Goal: Task Accomplishment & Management: Complete application form

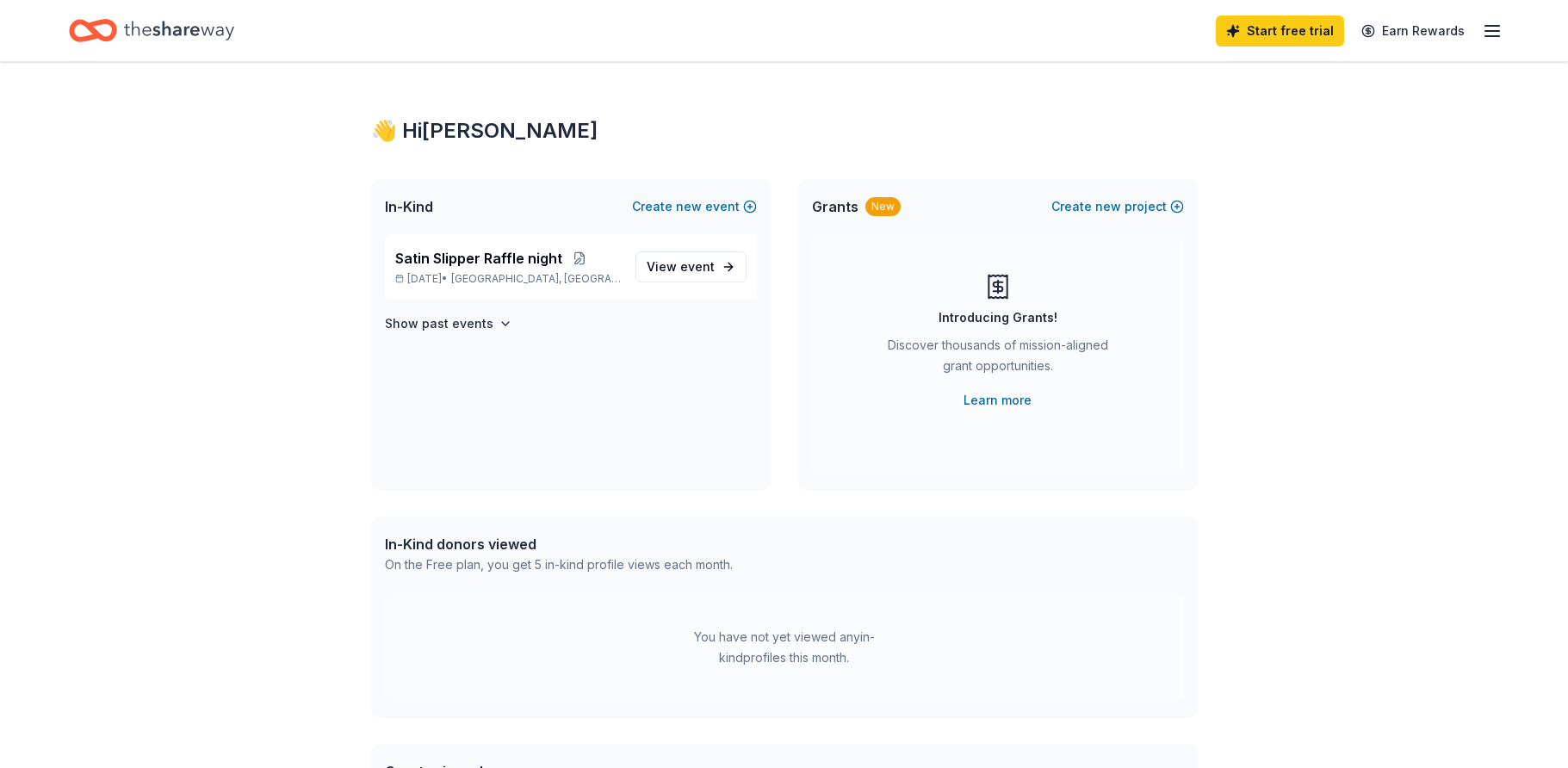
drag, startPoint x: 291, startPoint y: 368, endPoint x: 294, endPoint y: 345, distance: 23.2
click at [294, 345] on div "👋 Hi [PERSON_NAME] In-Kind Create new event Satin Slipper Raffle night [DATE] •…" at bounding box center [784, 547] width 1568 height 970
click at [699, 269] on span "event" at bounding box center [697, 266] width 35 height 14
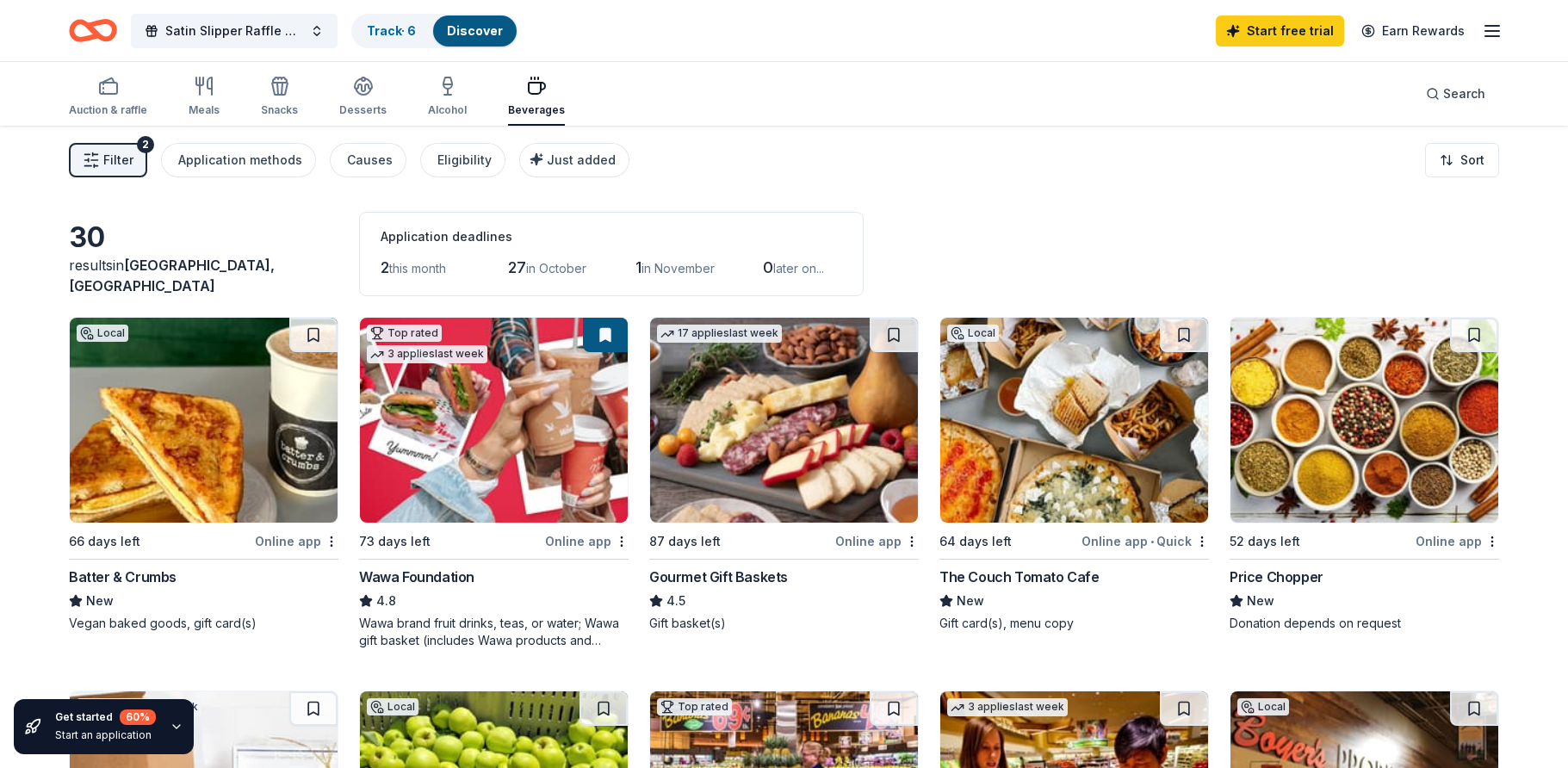
click at [656, 168] on div "Filter 2 Application methods Causes Eligibility Just added Sort" at bounding box center [784, 161] width 1568 height 69
click at [1180, 237] on div "30 results in [GEOGRAPHIC_DATA], [GEOGRAPHIC_DATA] Application deadlines 2 this…" at bounding box center [784, 253] width 1430 height 84
click at [1128, 228] on div "30 results in [GEOGRAPHIC_DATA], [GEOGRAPHIC_DATA] Application deadlines 2 this…" at bounding box center [784, 253] width 1430 height 84
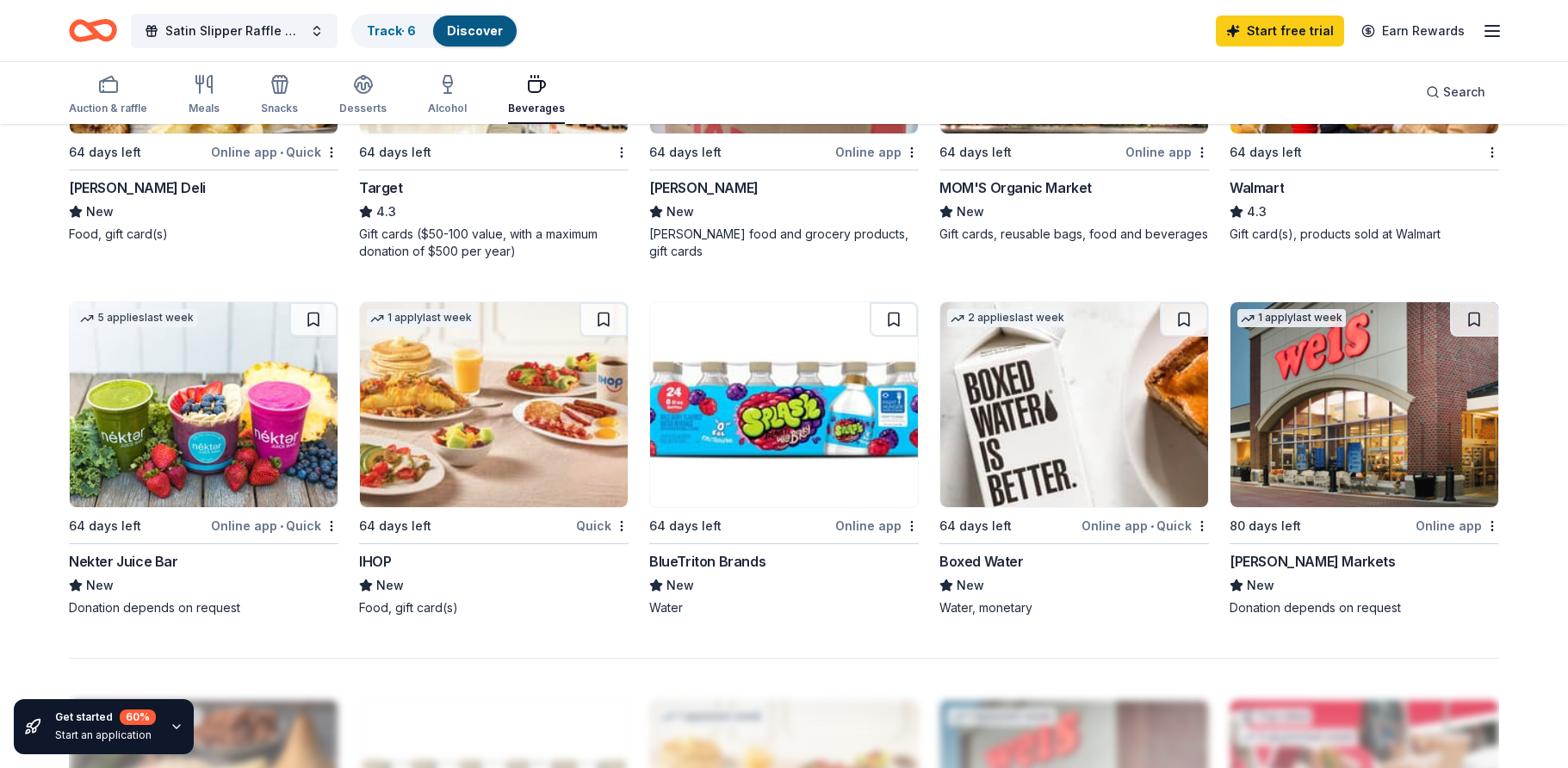
scroll to position [1033, 0]
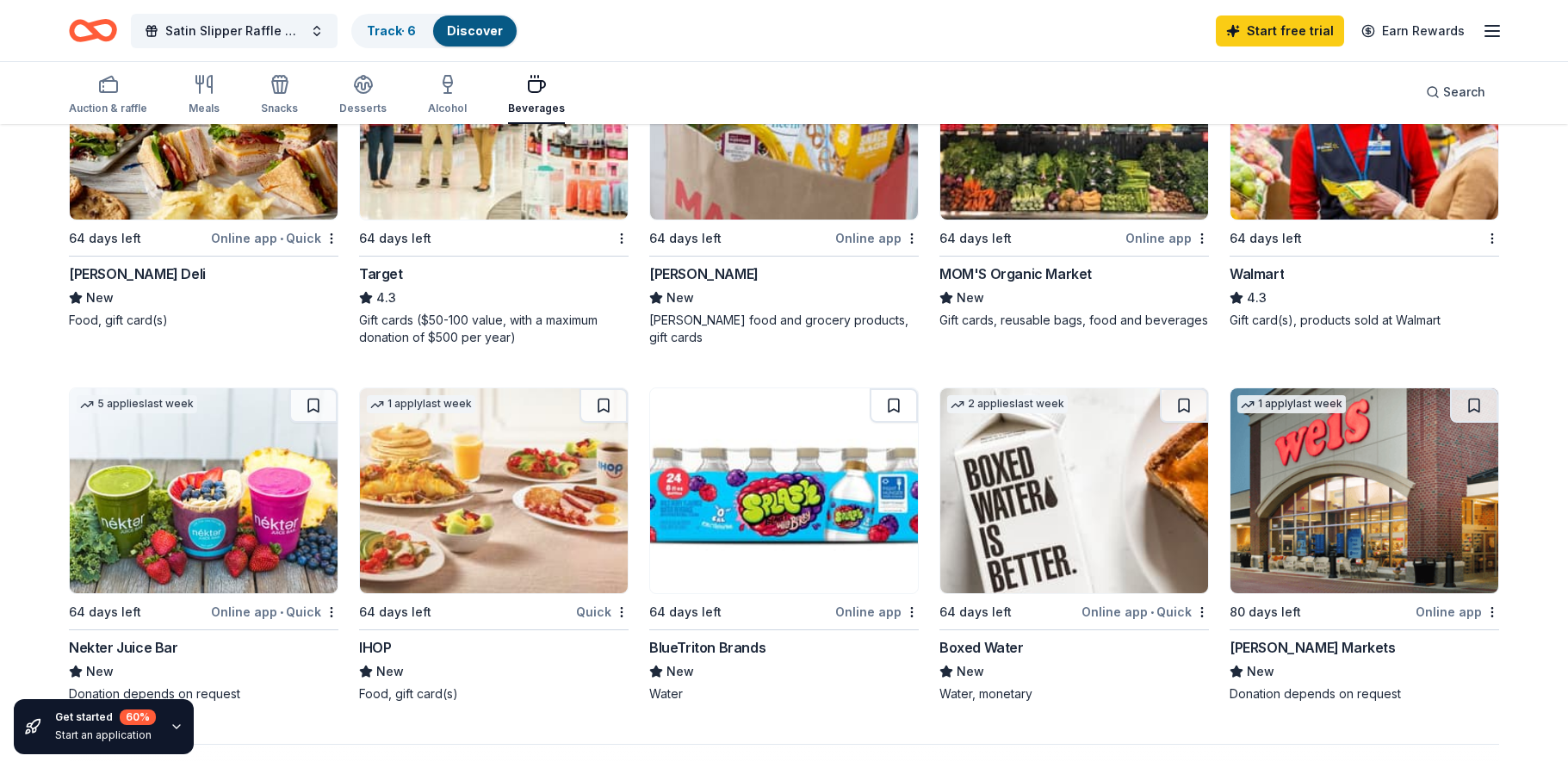
click at [453, 511] on img at bounding box center [493, 490] width 267 height 205
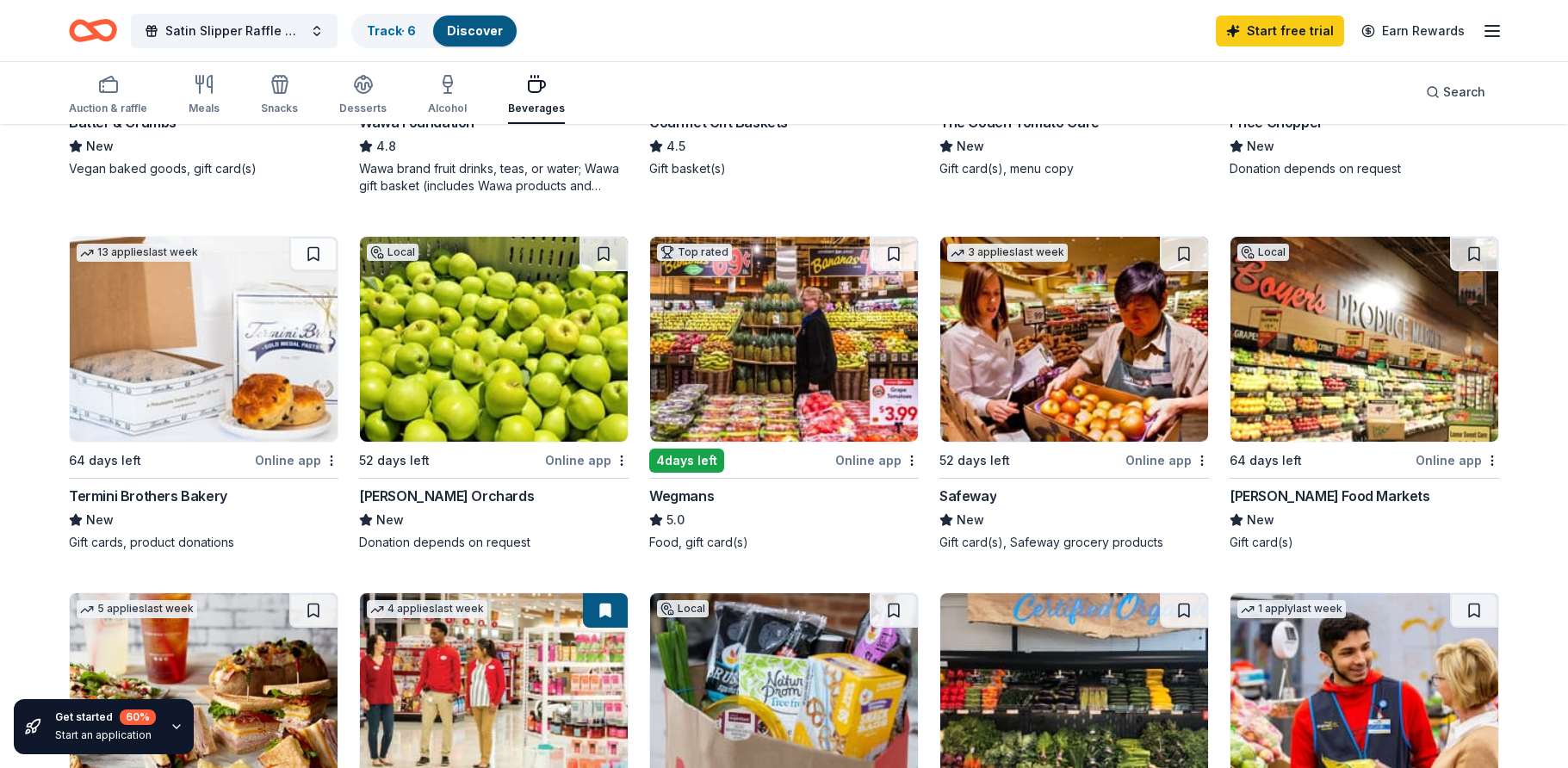
scroll to position [431, 0]
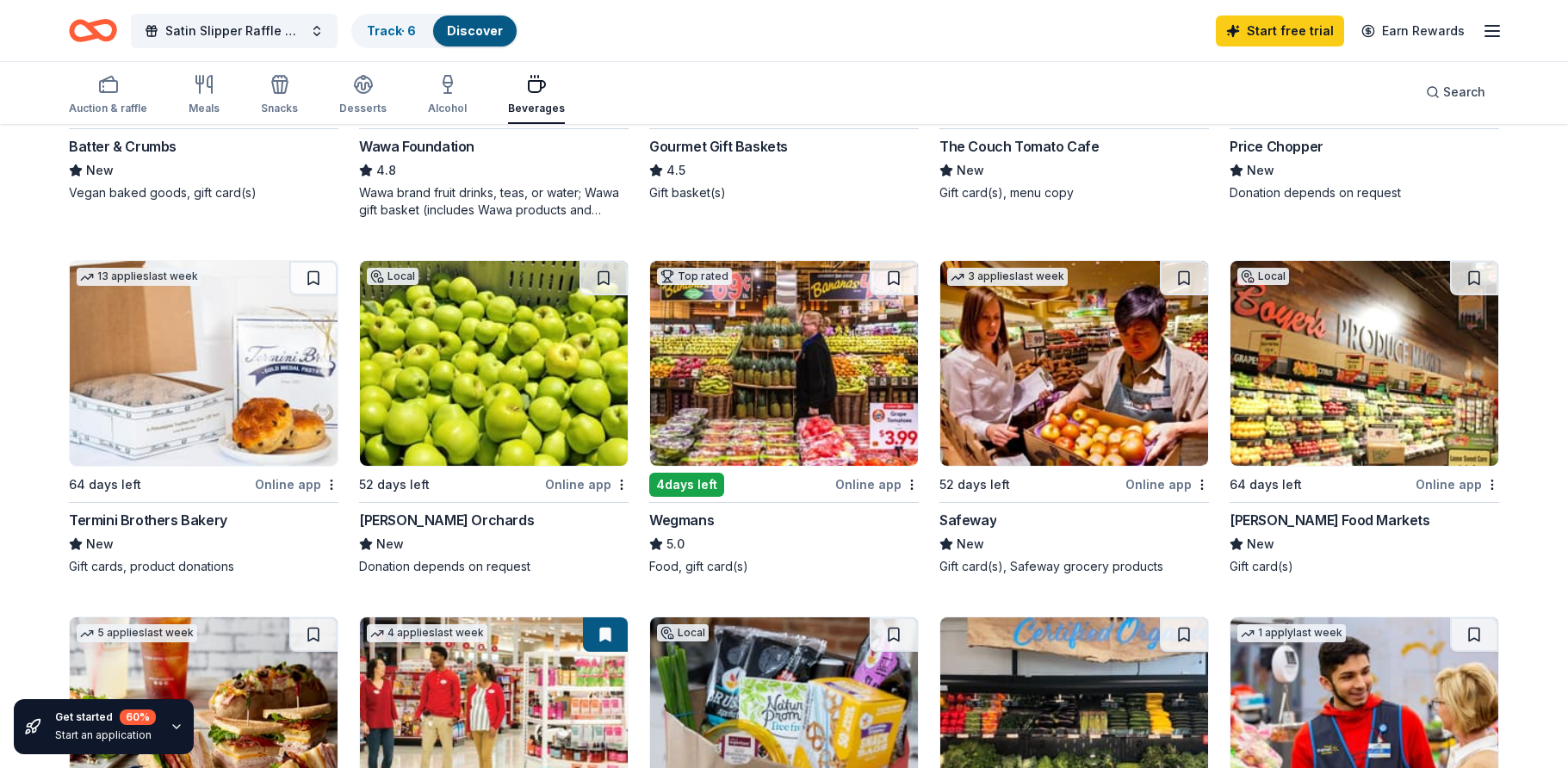
click at [149, 407] on img at bounding box center [203, 363] width 267 height 205
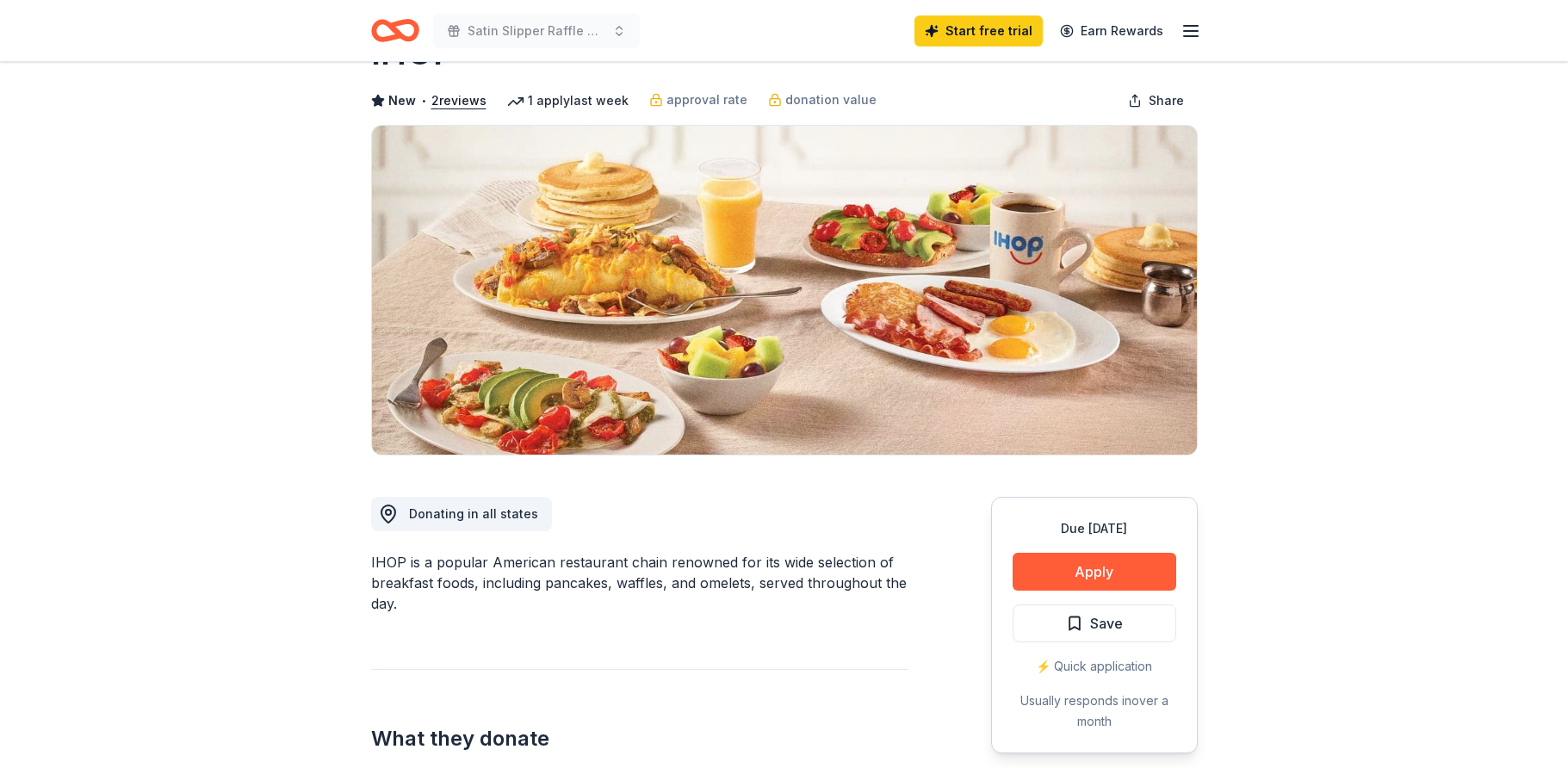
scroll to position [258, 0]
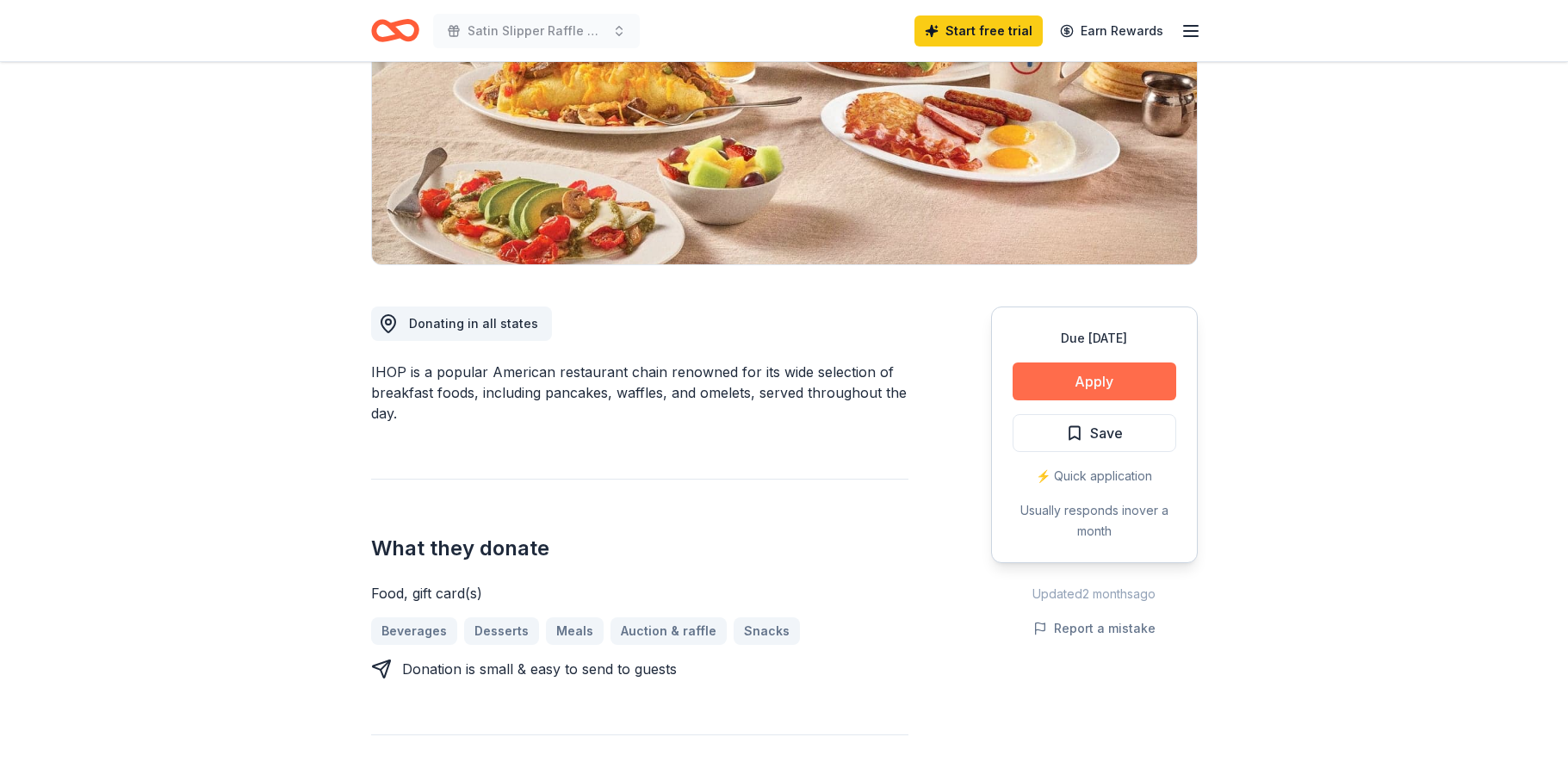
click at [1111, 385] on button "Apply" at bounding box center [1094, 381] width 163 height 38
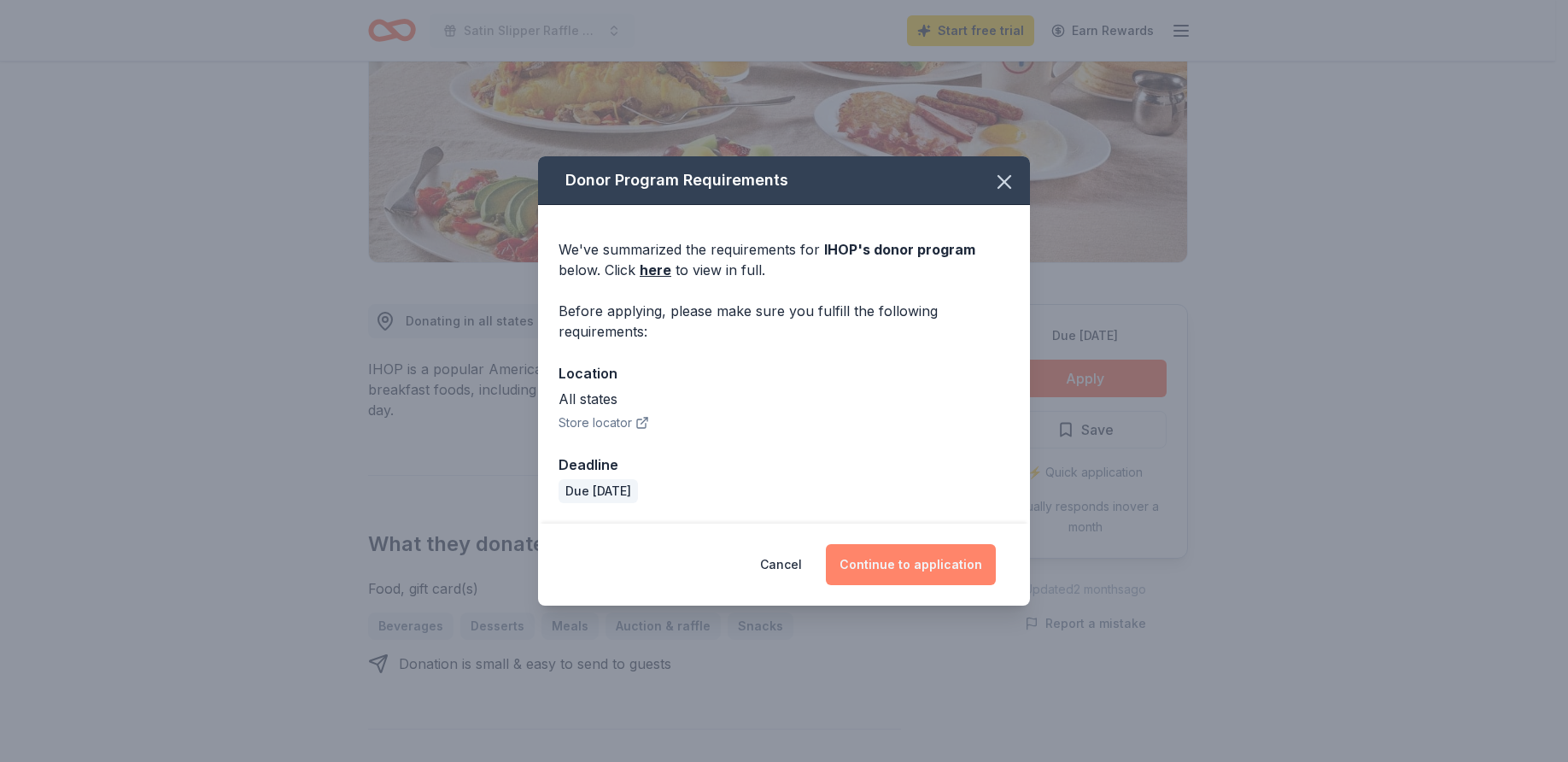
click at [917, 558] on button "Continue to application" at bounding box center [910, 564] width 170 height 41
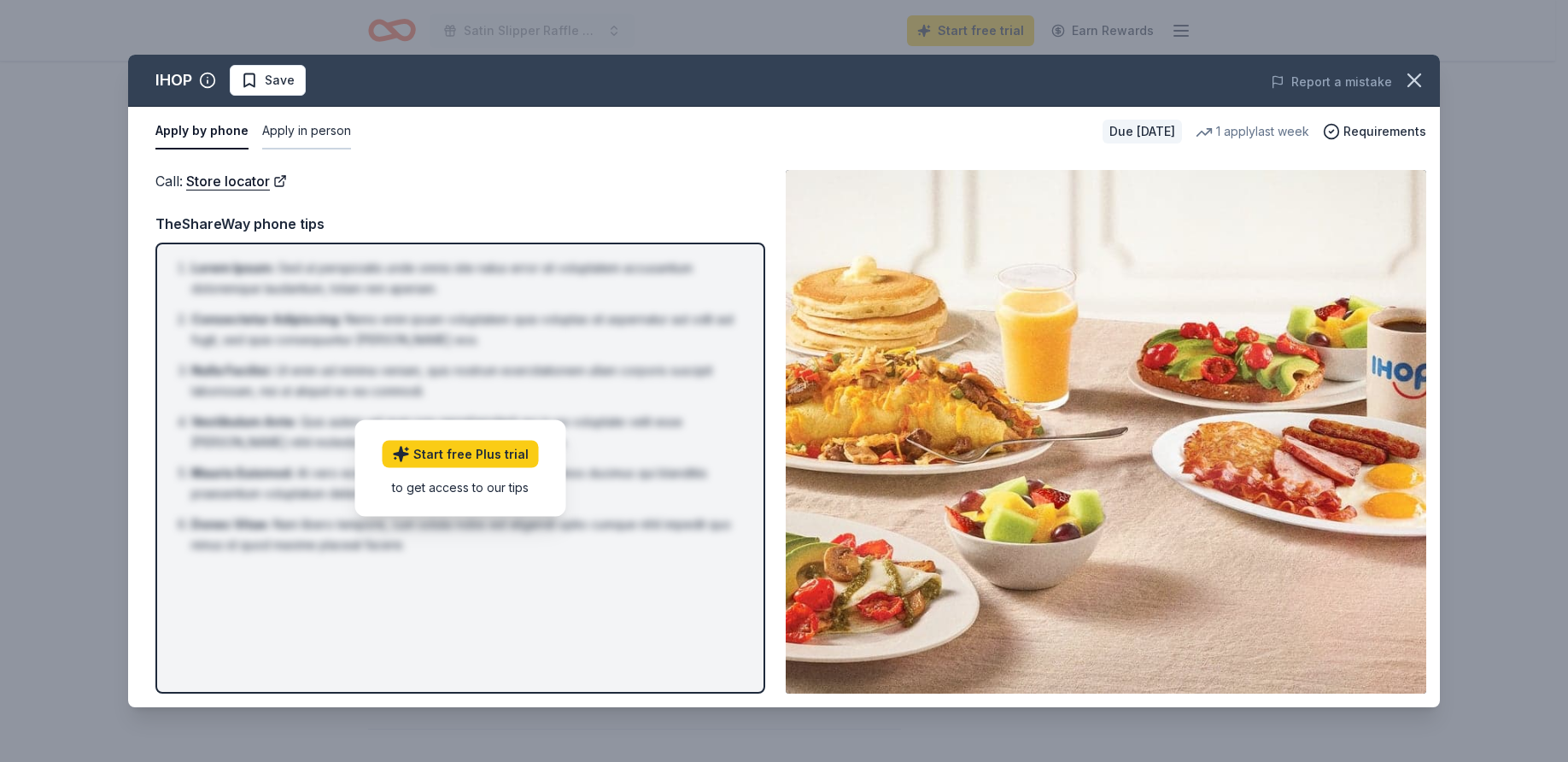
click at [316, 137] on button "Apply in person" at bounding box center [307, 131] width 89 height 36
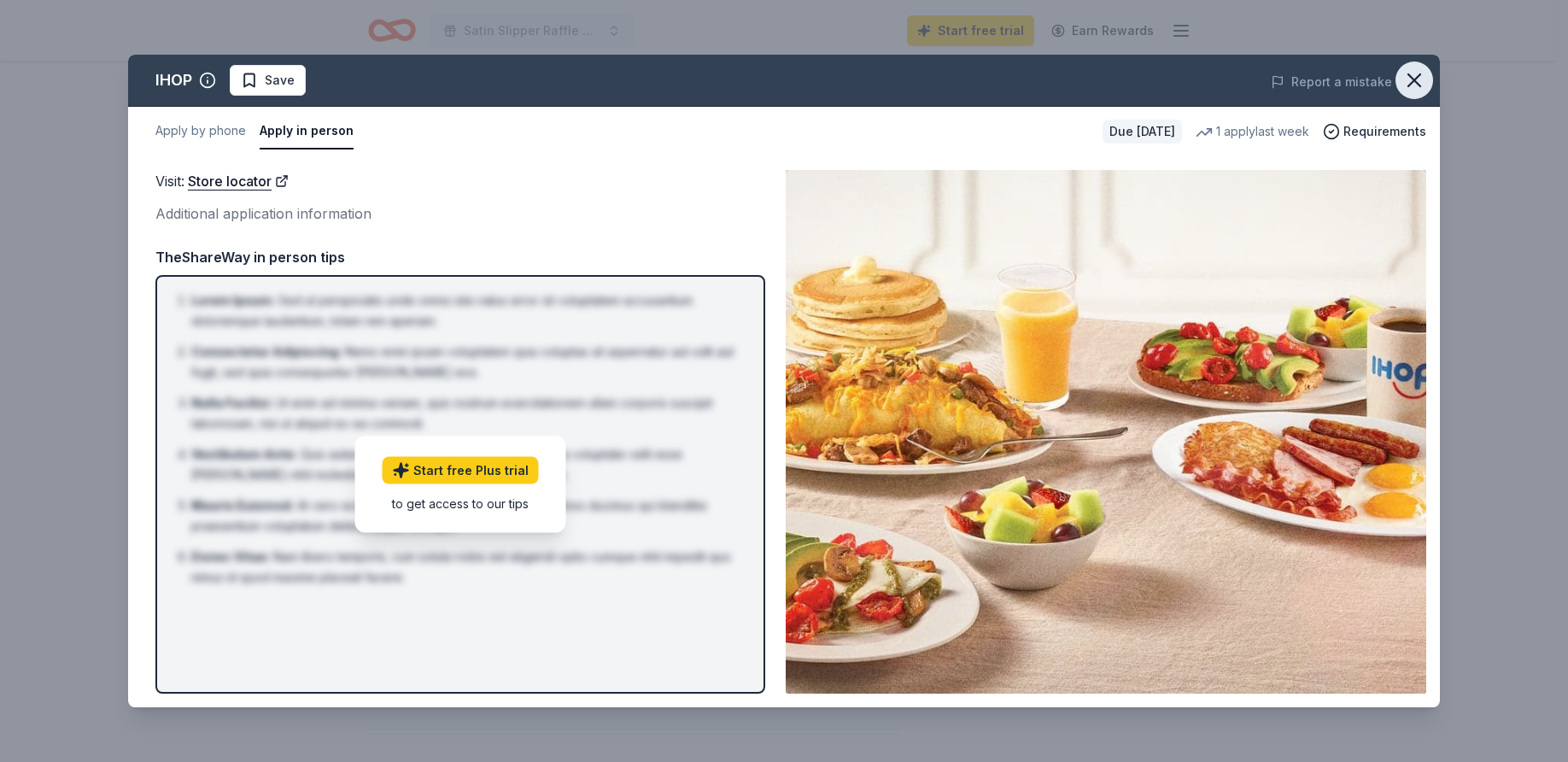
click at [1422, 84] on icon "button" at bounding box center [1414, 80] width 24 height 24
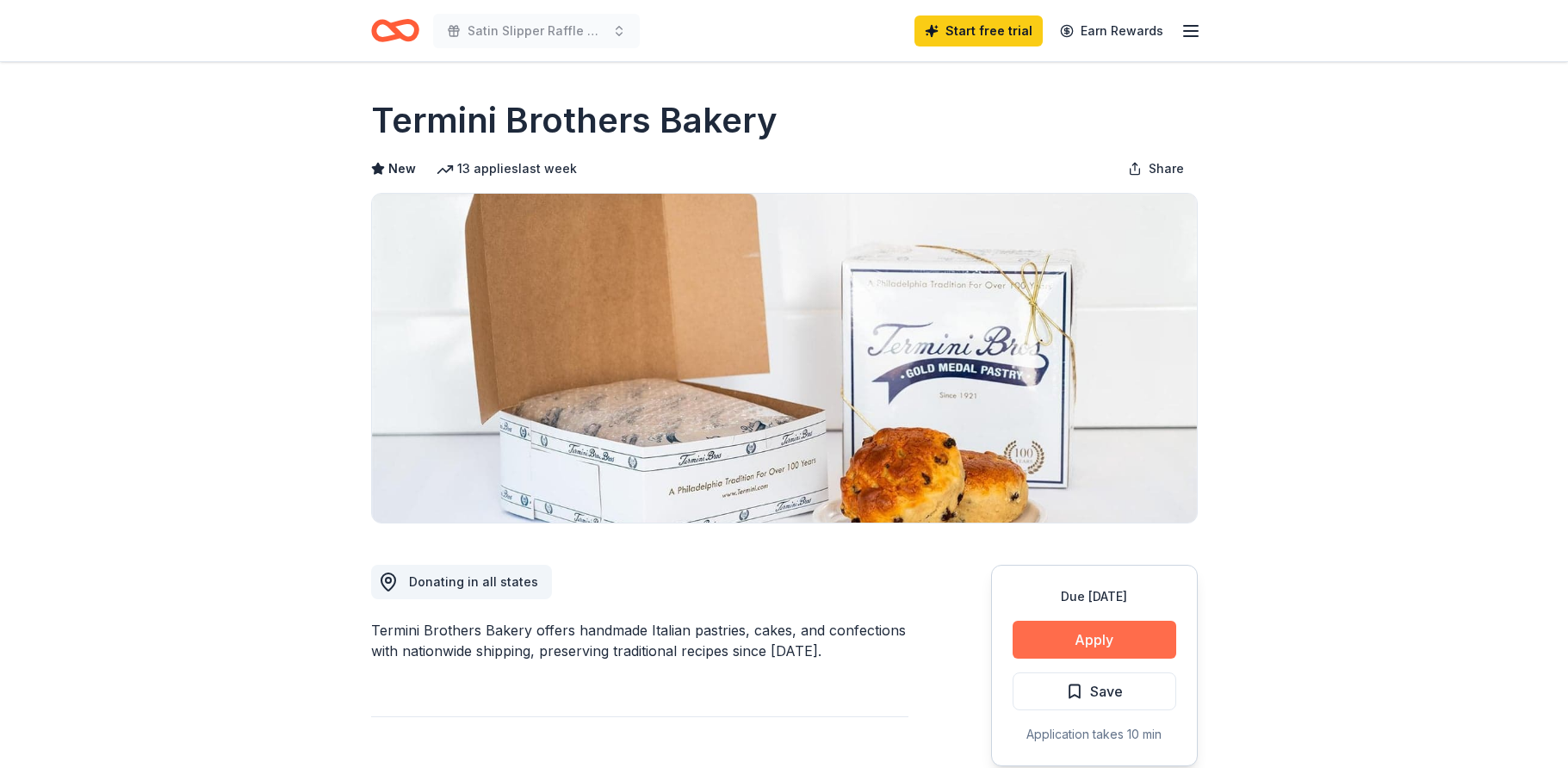
click at [1113, 639] on button "Apply" at bounding box center [1094, 639] width 163 height 38
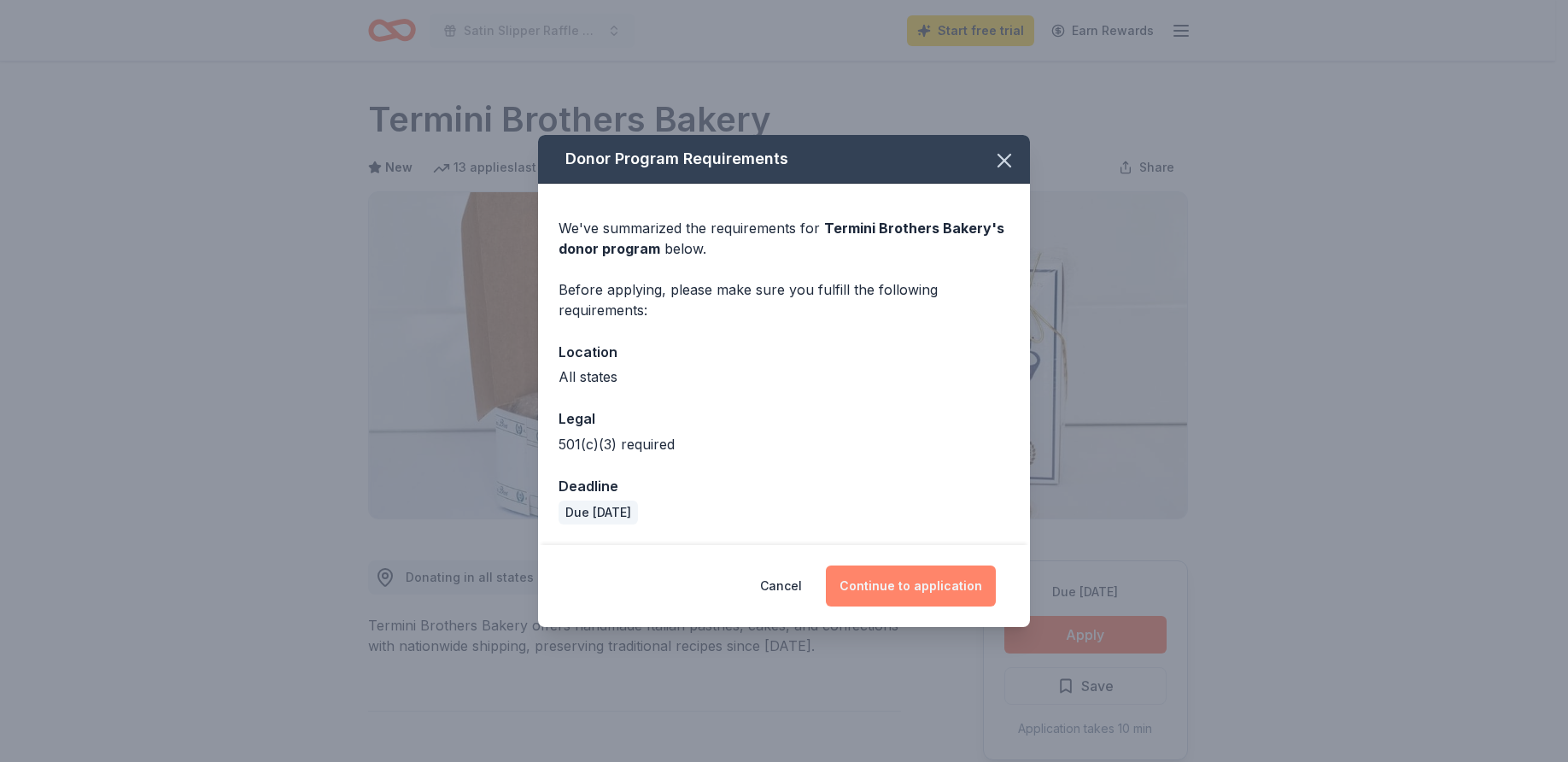
click at [928, 590] on button "Continue to application" at bounding box center [910, 586] width 170 height 41
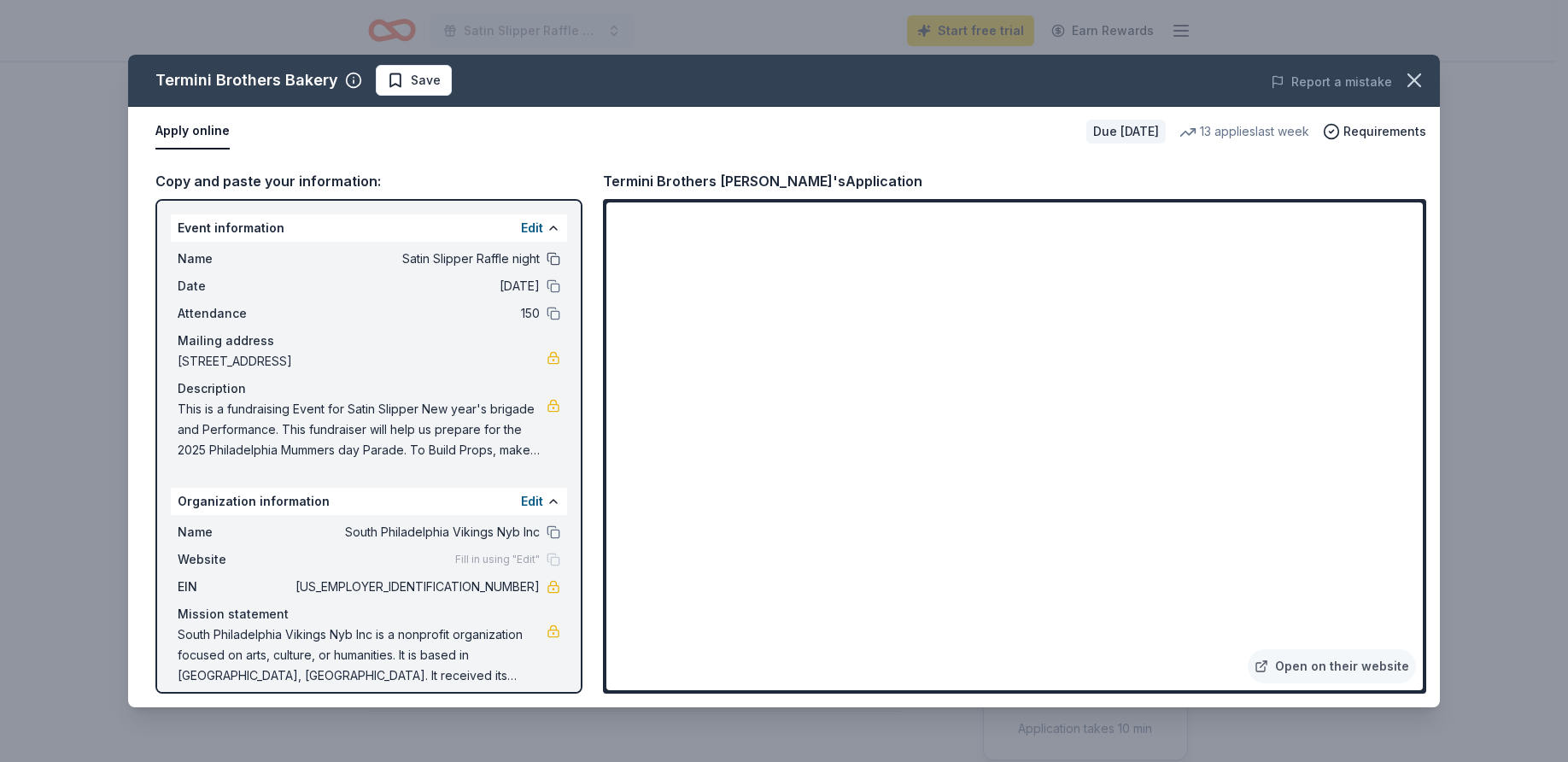
click at [546, 258] on button at bounding box center [554, 259] width 14 height 14
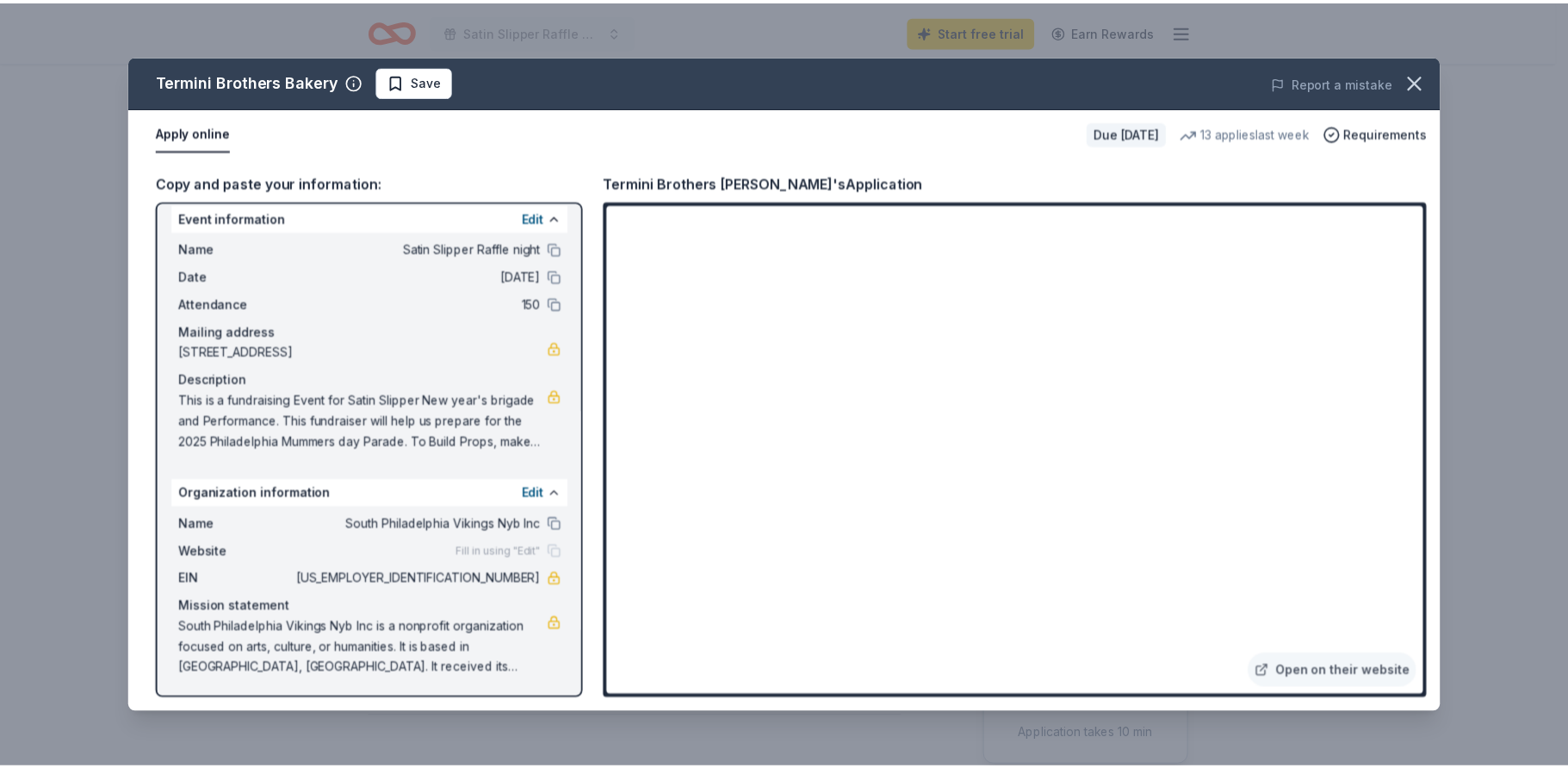
scroll to position [14, 0]
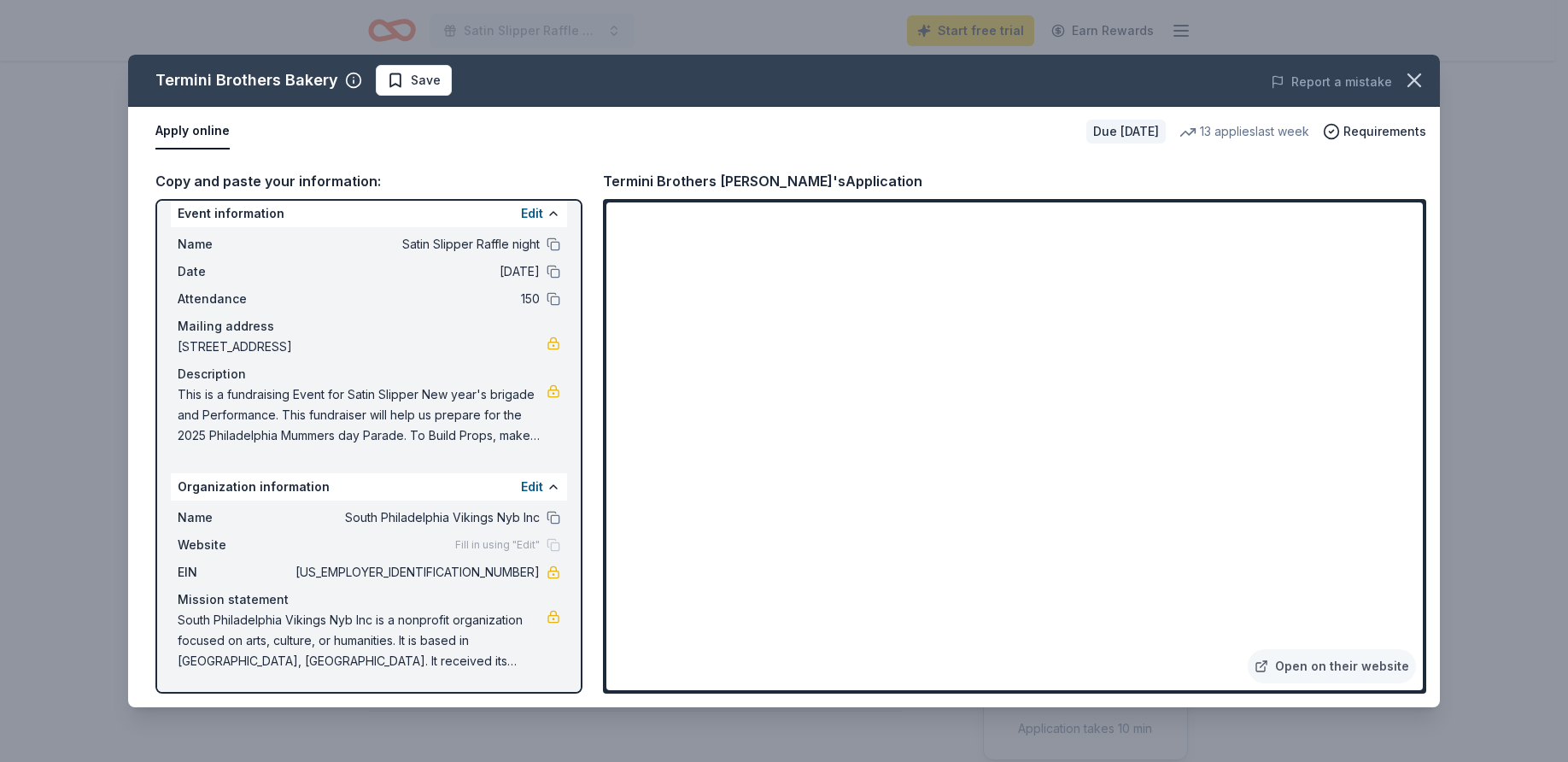
drag, startPoint x: 180, startPoint y: 393, endPoint x: 349, endPoint y: 427, distance: 172.4
click at [347, 427] on span "This is a fundraising Event for Satin Slipper New year's brigade and Performanc…" at bounding box center [362, 415] width 369 height 62
click at [585, 420] on div "Copy and paste your information: Event information Edit Name Satin Slipper Raff…" at bounding box center [784, 431] width 1312 height 551
click at [465, 412] on span "This is a fundraising Event for Satin Slipper New year's brigade and Performanc…" at bounding box center [362, 415] width 369 height 62
click at [482, 625] on span "South Philadelphia Vikings Nyb Inc is a nonprofit organization focused on arts,…" at bounding box center [362, 640] width 369 height 62
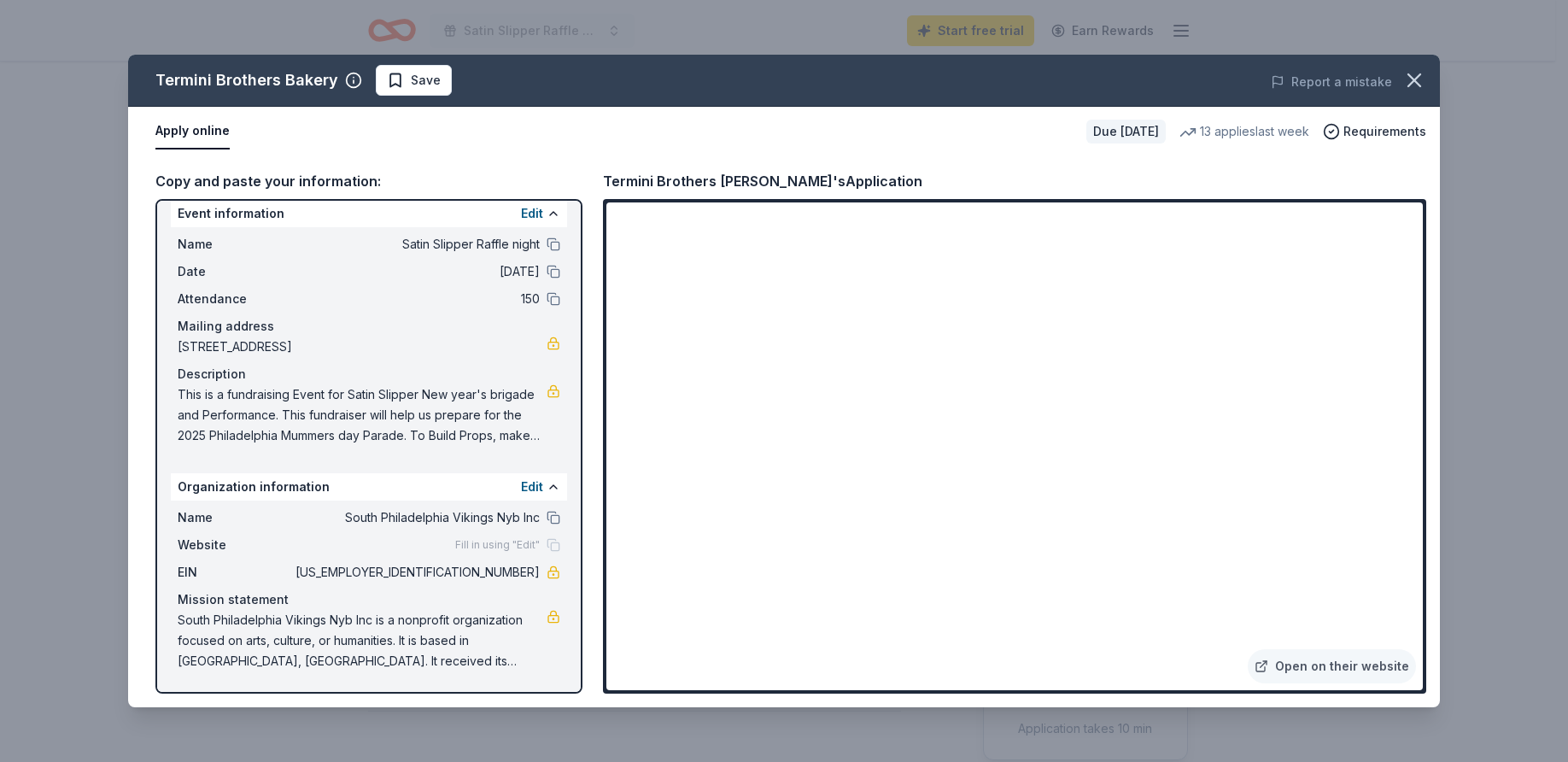
drag, startPoint x: 486, startPoint y: 432, endPoint x: 402, endPoint y: 429, distance: 84.1
click at [402, 429] on span "This is a fundraising Event for Satin Slipper New year's brigade and Performanc…" at bounding box center [362, 415] width 369 height 62
drag, startPoint x: 477, startPoint y: 433, endPoint x: 308, endPoint y: 412, distance: 170.3
click at [311, 415] on span "This is a fundraising Event for Satin Slipper New year's brigade and Performanc…" at bounding box center [362, 415] width 369 height 62
drag, startPoint x: 291, startPoint y: 413, endPoint x: 251, endPoint y: 440, distance: 48.3
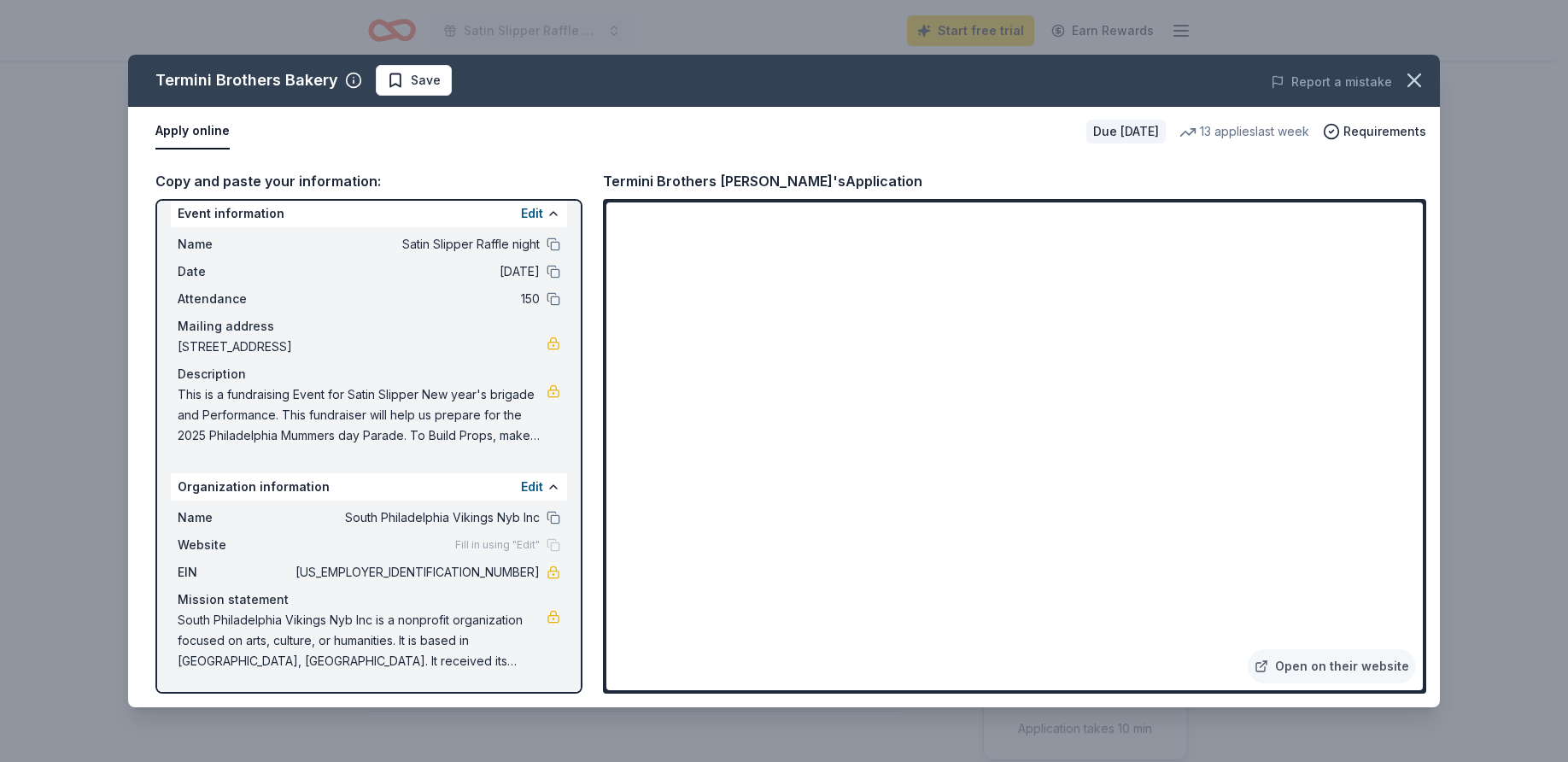
click at [251, 440] on span "This is a fundraising Event for Satin Slipper New year's brigade and Performanc…" at bounding box center [362, 415] width 369 height 62
click at [1428, 74] on button "button" at bounding box center [1415, 80] width 38 height 38
